Goal: Task Accomplishment & Management: Manage account settings

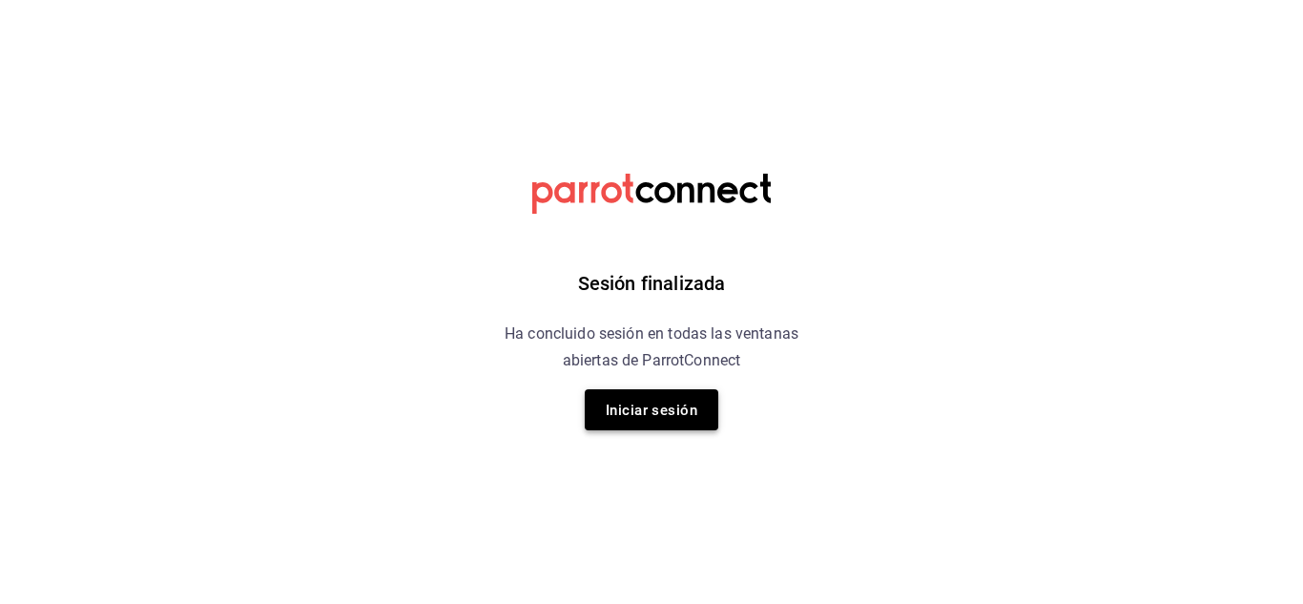
click at [667, 405] on font "Iniciar sesión" at bounding box center [652, 410] width 92 height 17
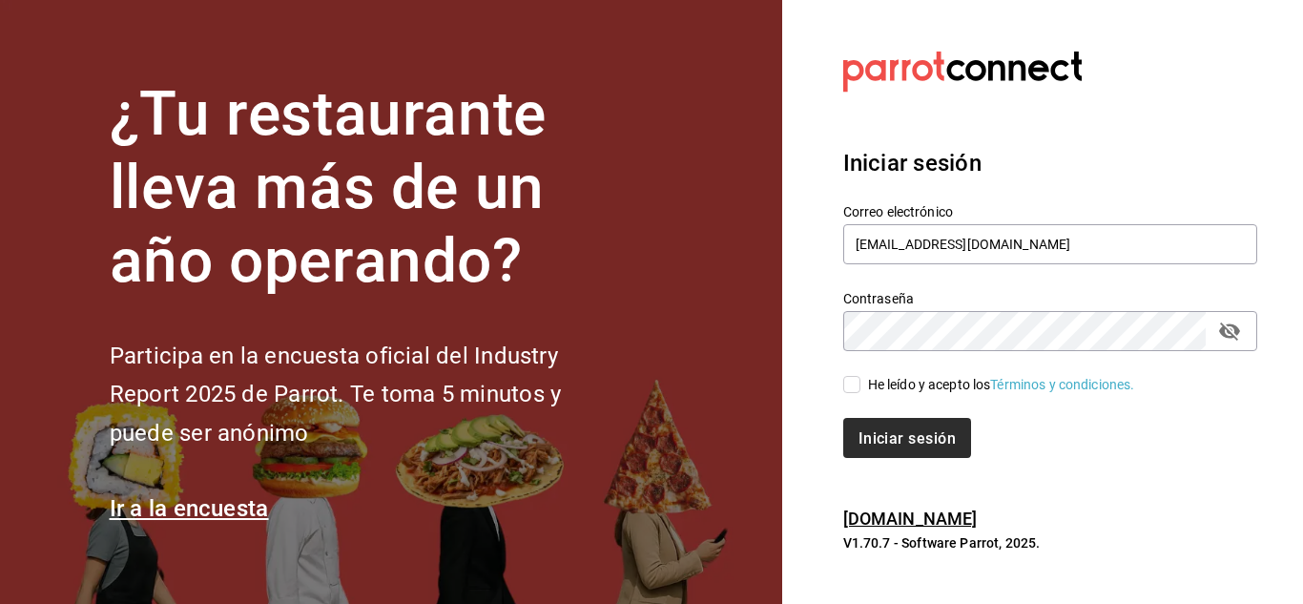
drag, startPoint x: 855, startPoint y: 382, endPoint x: 861, endPoint y: 431, distance: 50.1
click at [854, 382] on input "He leído y acepto los Términos y condiciones." at bounding box center [851, 384] width 17 height 17
checkbox input "true"
click at [861, 433] on font "Iniciar sesión" at bounding box center [908, 437] width 97 height 18
